Goal: Task Accomplishment & Management: Manage account settings

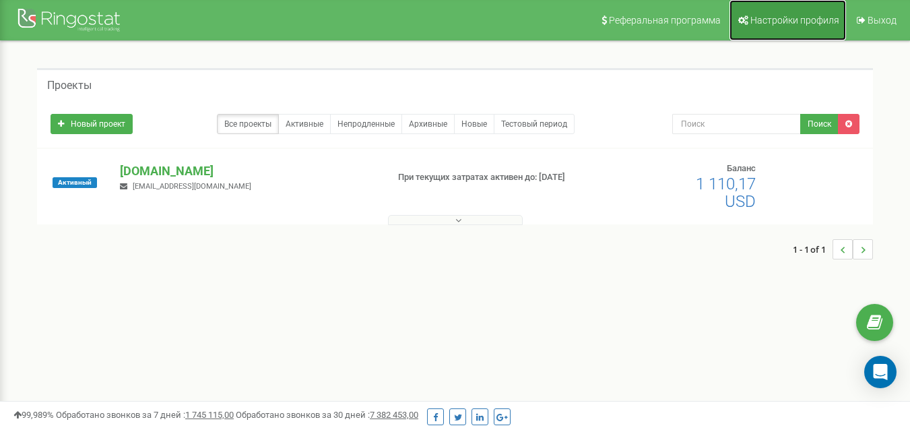
click at [821, 13] on link "Настройки профиля" at bounding box center [788, 20] width 117 height 40
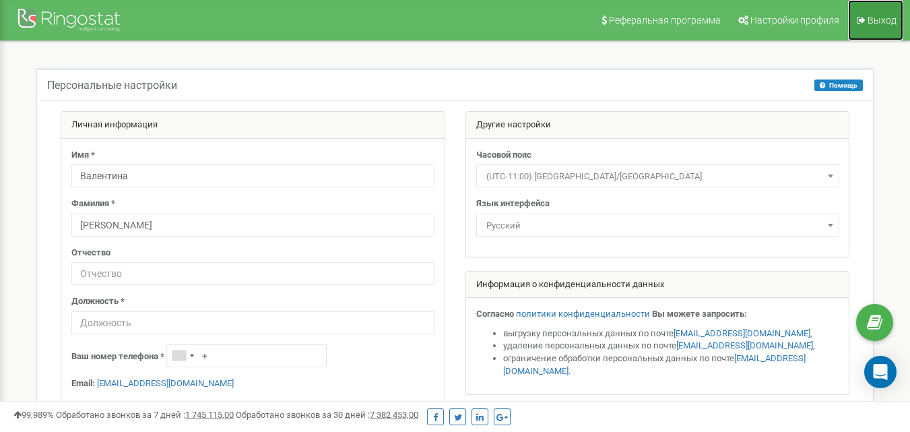
click at [887, 20] on span "Выход" at bounding box center [882, 20] width 29 height 11
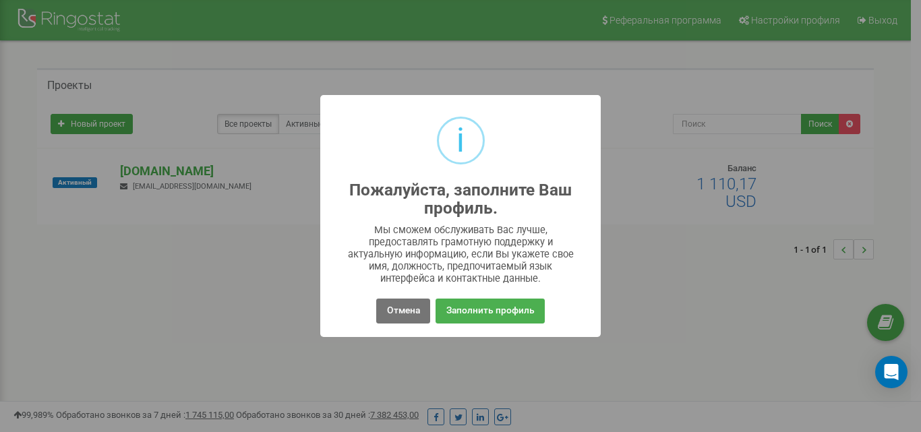
click at [664, 320] on div "i Пожалуйста, заполните Ваш профиль. × Мы сможем обслуживать Вас лучше, предост…" at bounding box center [460, 216] width 921 height 432
click at [677, 281] on div "i Пожалуйста, заполните Ваш профиль. × Мы сможем обслуживать Вас лучше, предост…" at bounding box center [460, 216] width 921 height 432
click at [466, 311] on button "Заполнить профиль" at bounding box center [489, 311] width 108 height 25
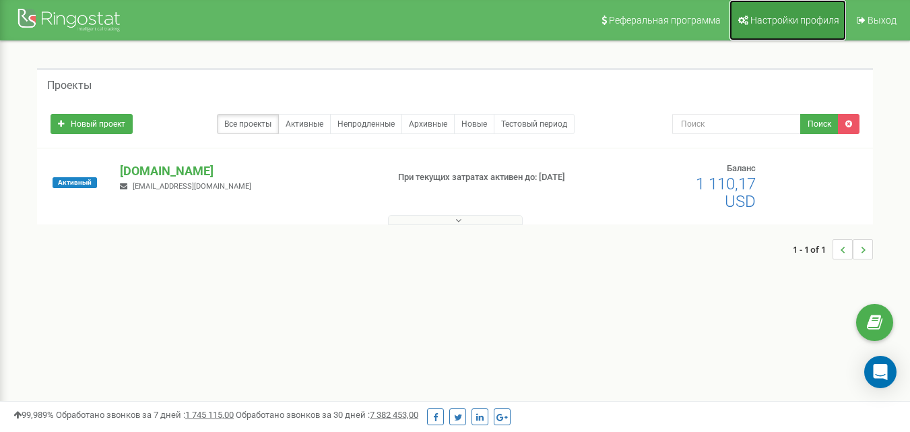
click at [799, 20] on span "Настройки профиля" at bounding box center [795, 20] width 89 height 11
click at [171, 170] on p "[DOMAIN_NAME]" at bounding box center [248, 171] width 256 height 18
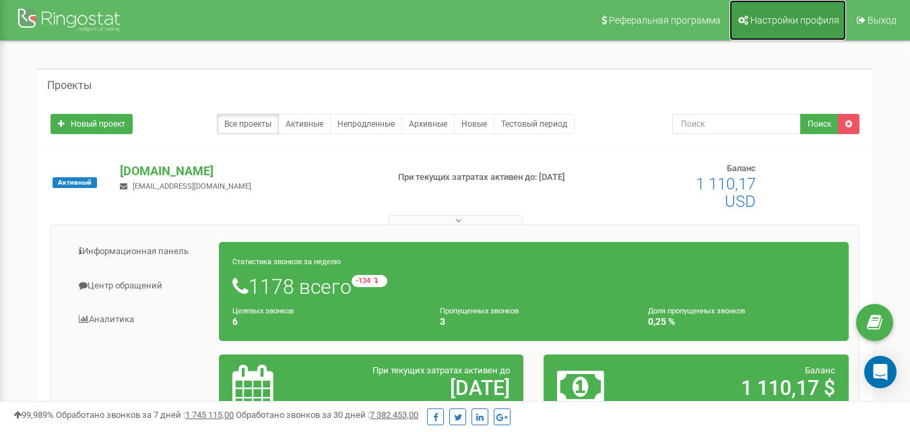
click at [784, 15] on span "Настройки профиля" at bounding box center [795, 20] width 89 height 11
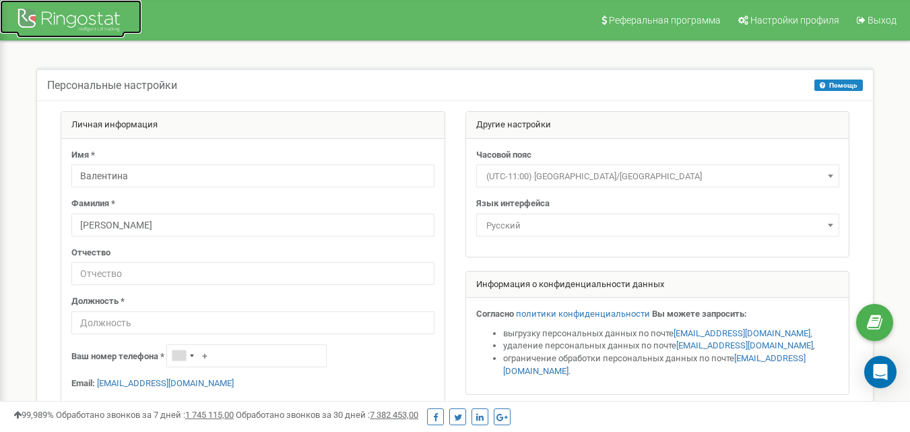
click at [95, 23] on div at bounding box center [71, 21] width 108 height 32
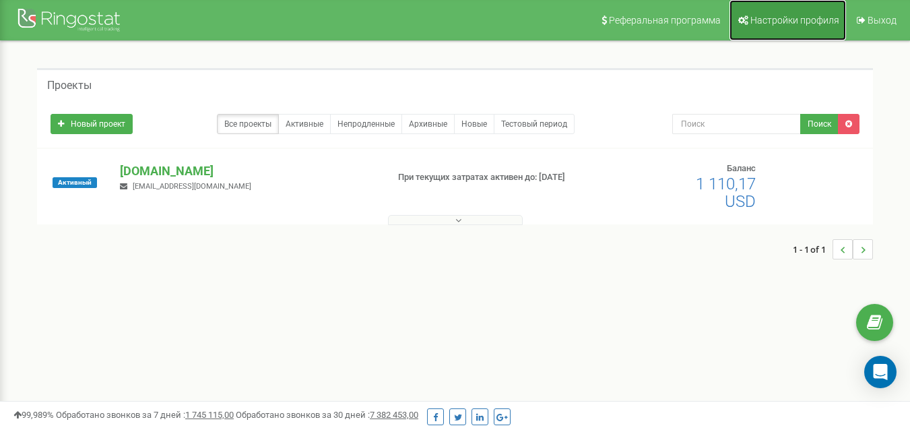
click at [803, 22] on span "Настройки профиля" at bounding box center [795, 20] width 89 height 11
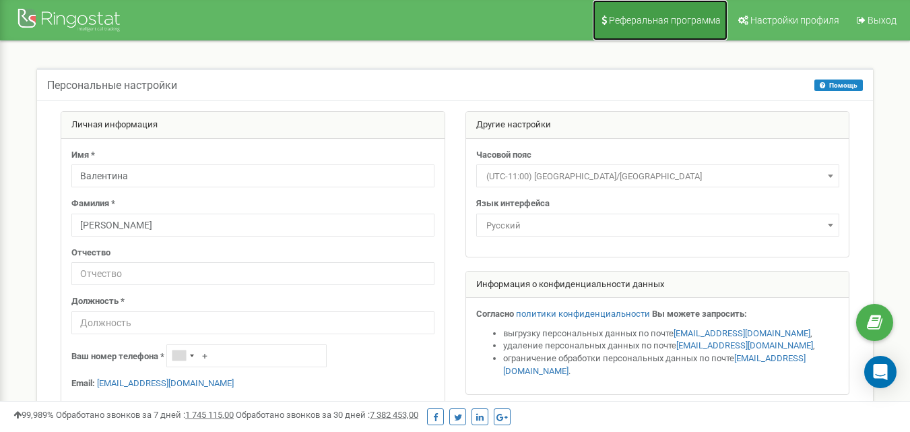
click at [684, 20] on span "Реферальная программа" at bounding box center [665, 20] width 112 height 11
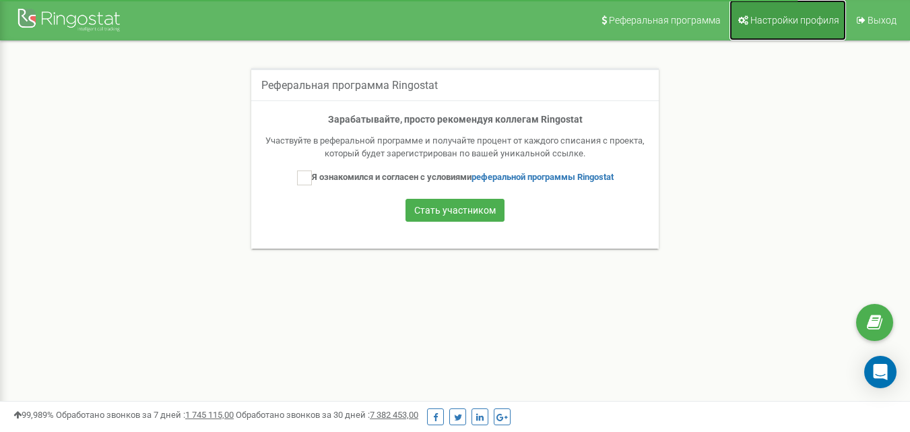
click at [820, 19] on span "Настройки профиля" at bounding box center [795, 20] width 89 height 11
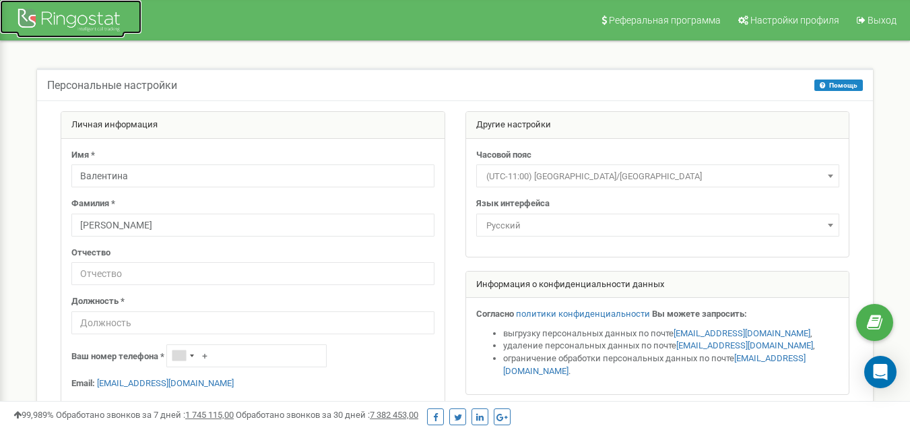
click at [92, 13] on div at bounding box center [71, 21] width 108 height 32
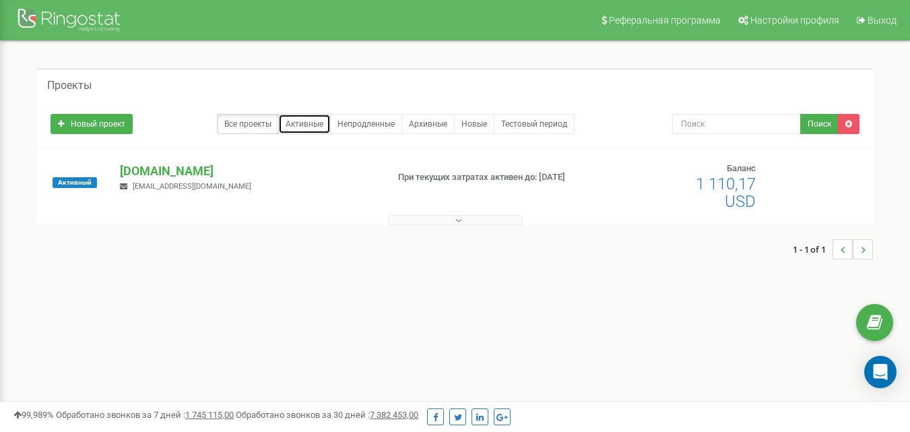
click at [322, 123] on link "Активные" at bounding box center [304, 124] width 53 height 20
click at [376, 119] on link "Непродленные" at bounding box center [366, 124] width 72 height 20
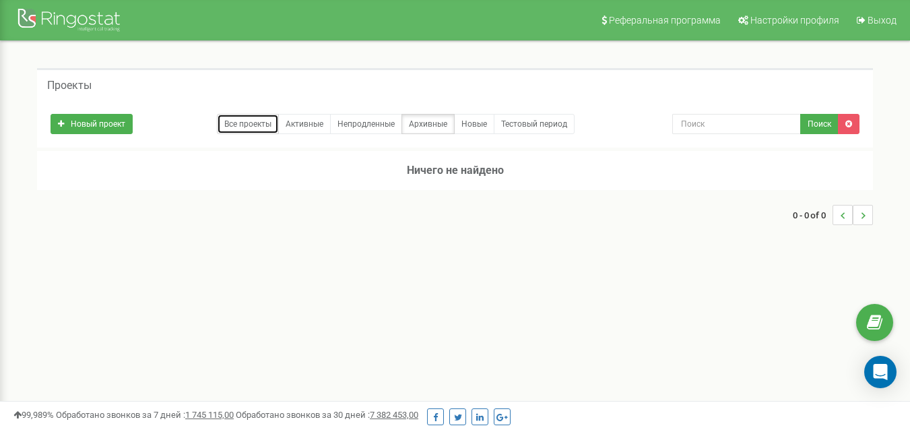
click at [242, 123] on link "Все проекты" at bounding box center [248, 124] width 62 height 20
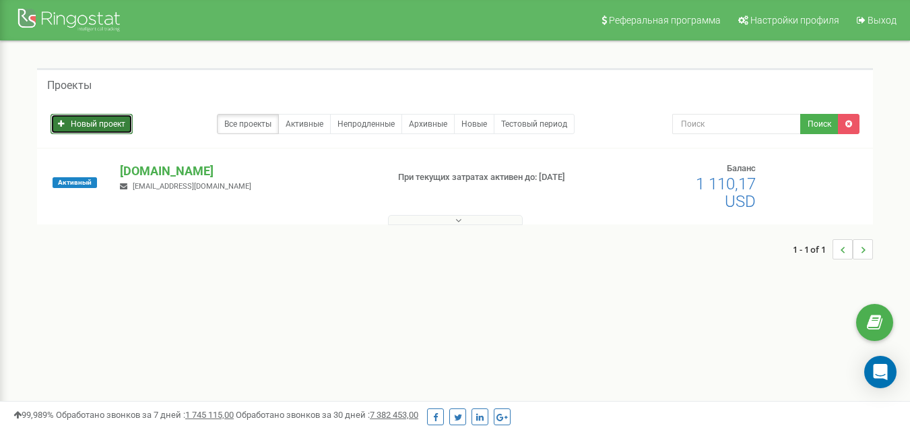
click at [68, 127] on link "Новый проект" at bounding box center [92, 124] width 82 height 20
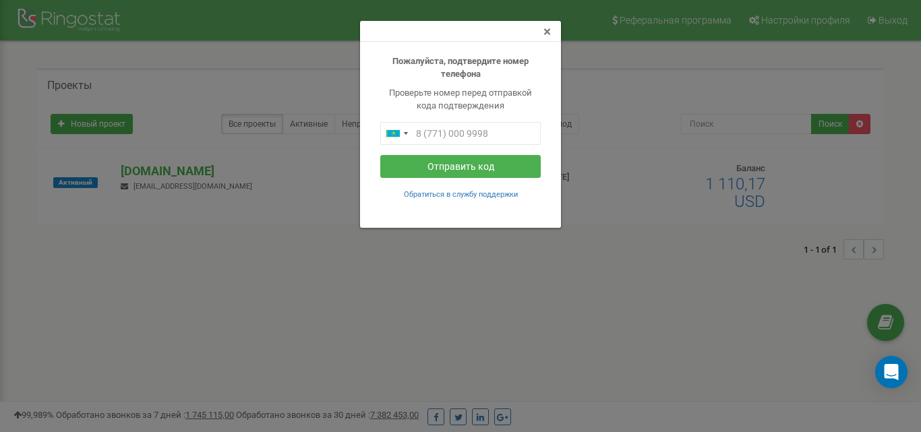
click at [547, 28] on span "×" at bounding box center [546, 32] width 7 height 16
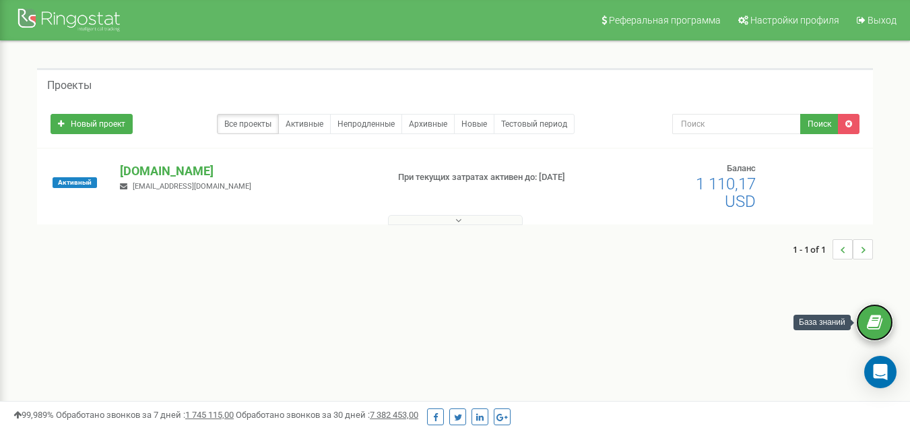
click at [879, 317] on icon at bounding box center [874, 323] width 15 height 20
